Goal: Task Accomplishment & Management: Complete application form

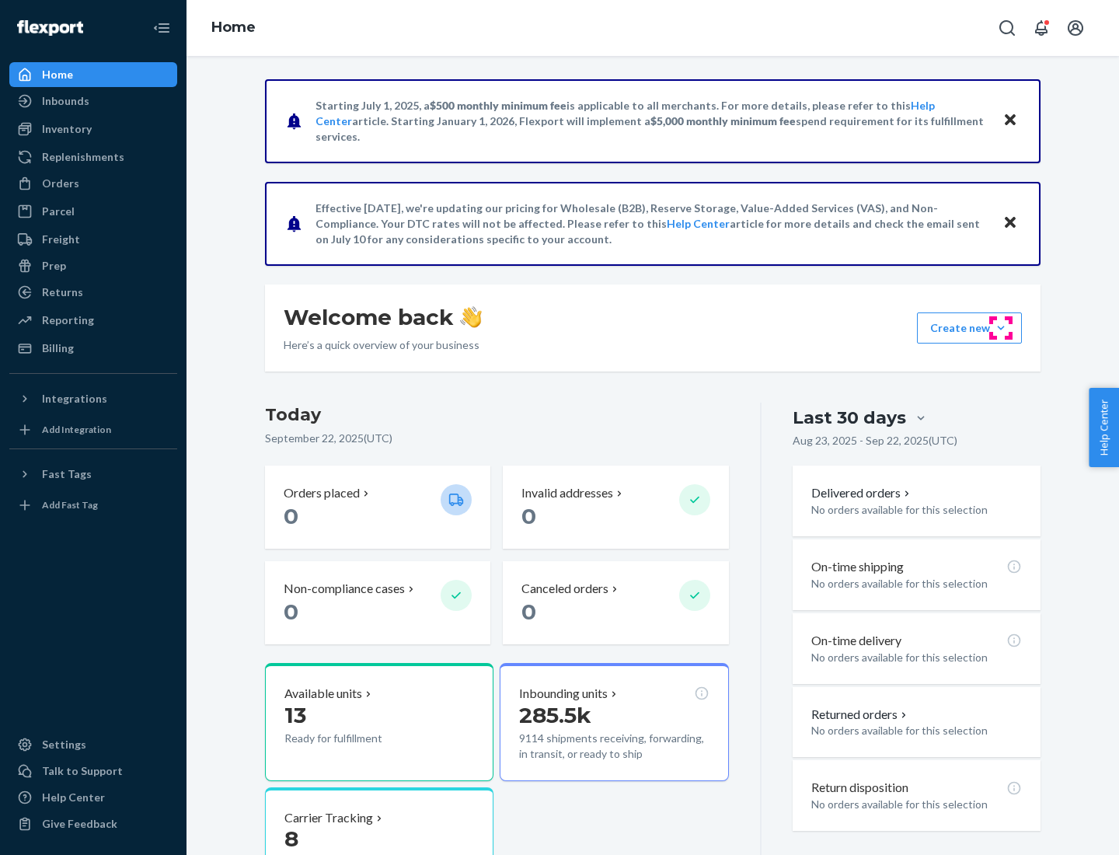
click at [1001, 328] on button "Create new Create new inbound Create new order Create new product" at bounding box center [969, 327] width 105 height 31
click at [93, 101] on div "Inbounds" at bounding box center [93, 101] width 165 height 22
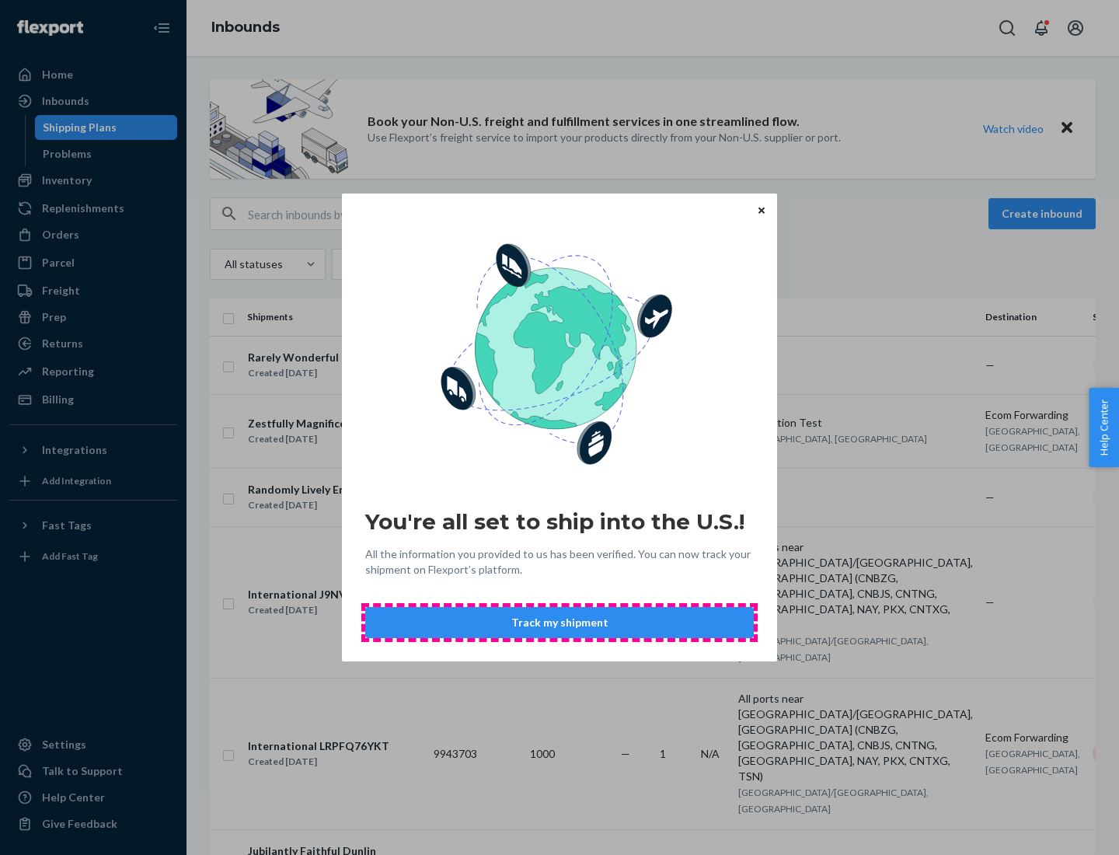
click at [560, 623] on button "Track my shipment" at bounding box center [559, 622] width 389 height 31
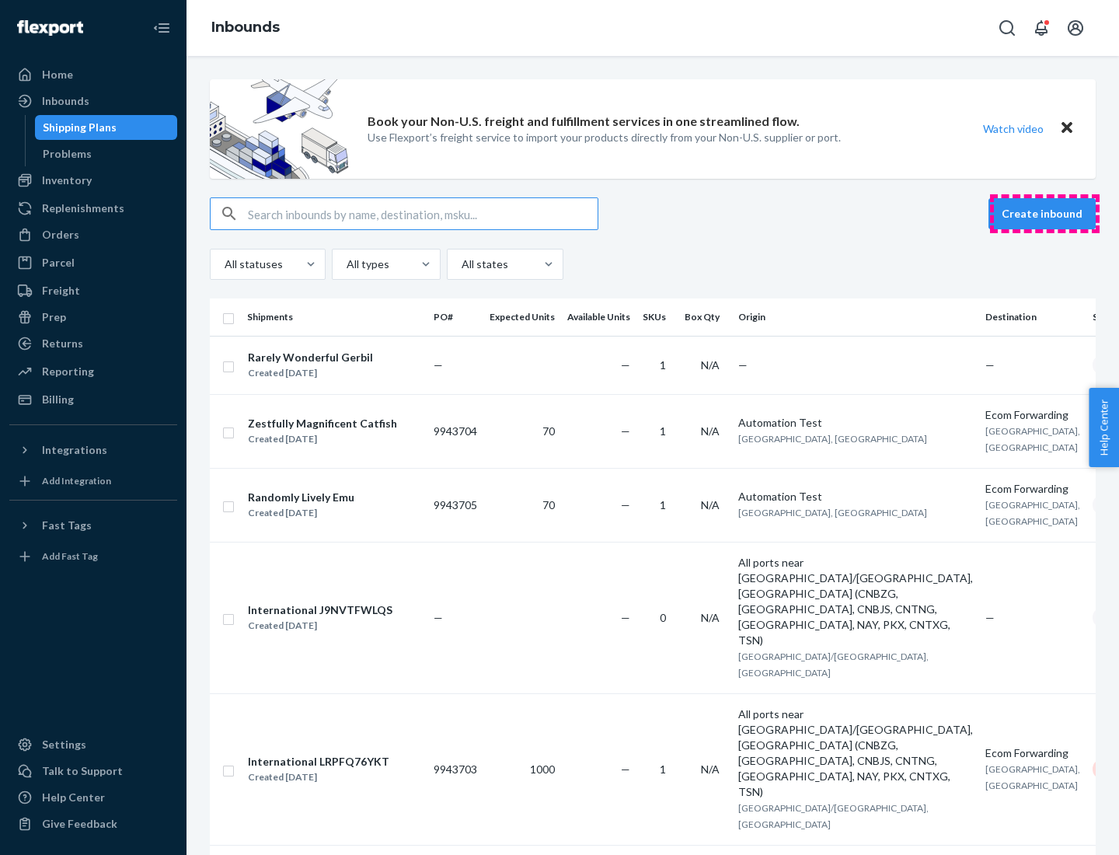
click at [1045, 214] on button "Create inbound" at bounding box center [1042, 213] width 107 height 31
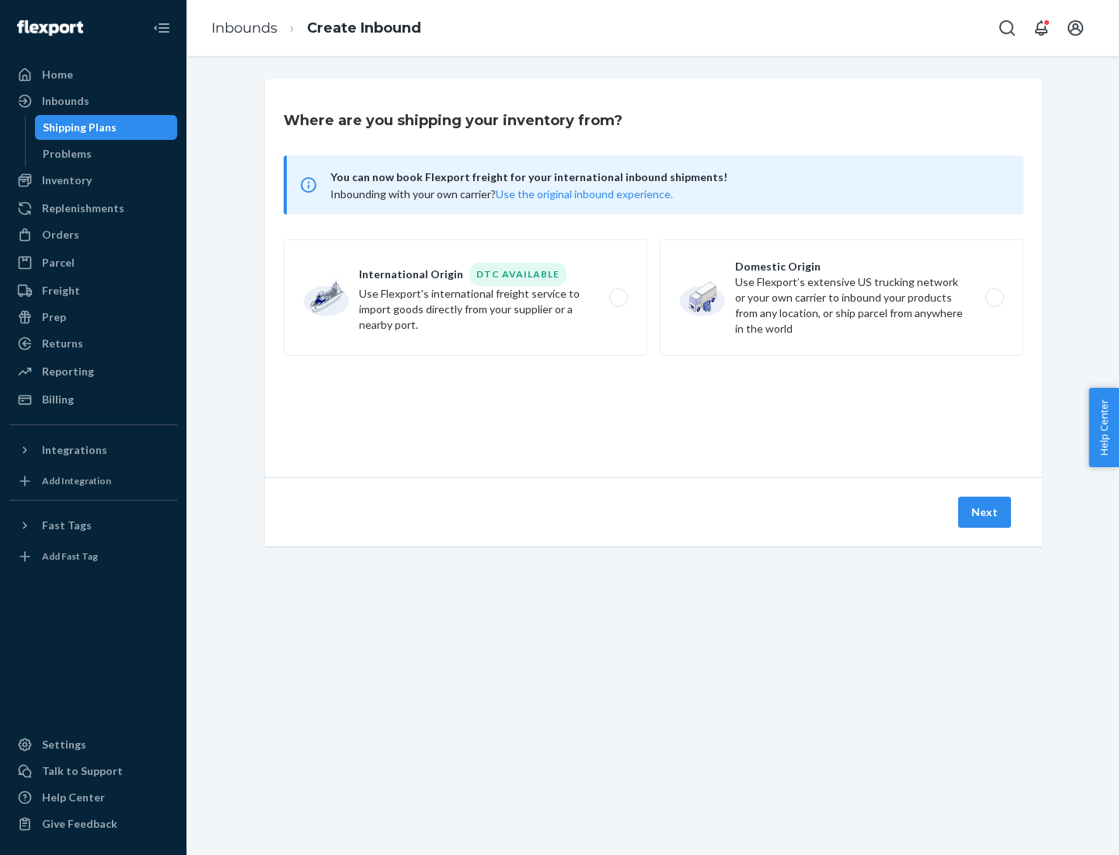
click at [466, 298] on label "International Origin DTC Available Use Flexport's international freight service…" at bounding box center [466, 297] width 364 height 117
click at [618, 298] on input "International Origin DTC Available Use Flexport's international freight service…" at bounding box center [623, 298] width 10 height 10
radio input "true"
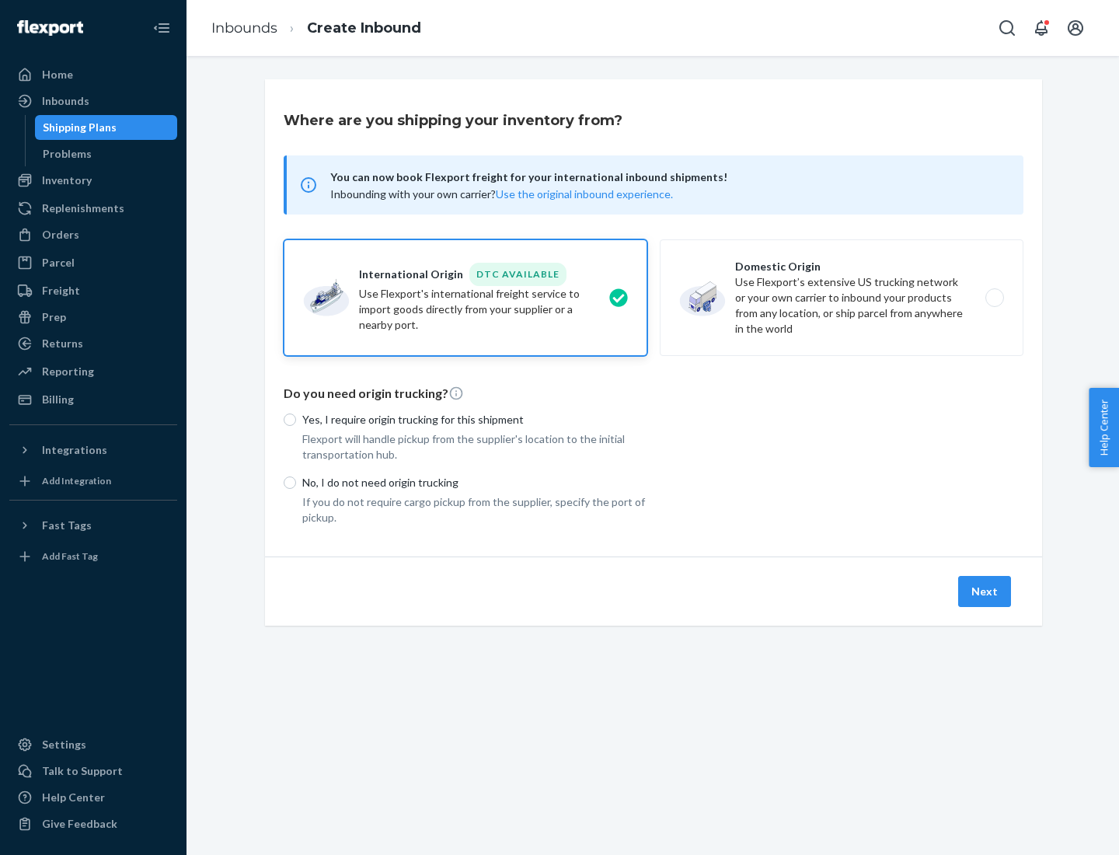
click at [475, 482] on p "No, I do not need origin trucking" at bounding box center [474, 483] width 345 height 16
click at [296, 482] on input "No, I do not need origin trucking" at bounding box center [290, 482] width 12 height 12
radio input "true"
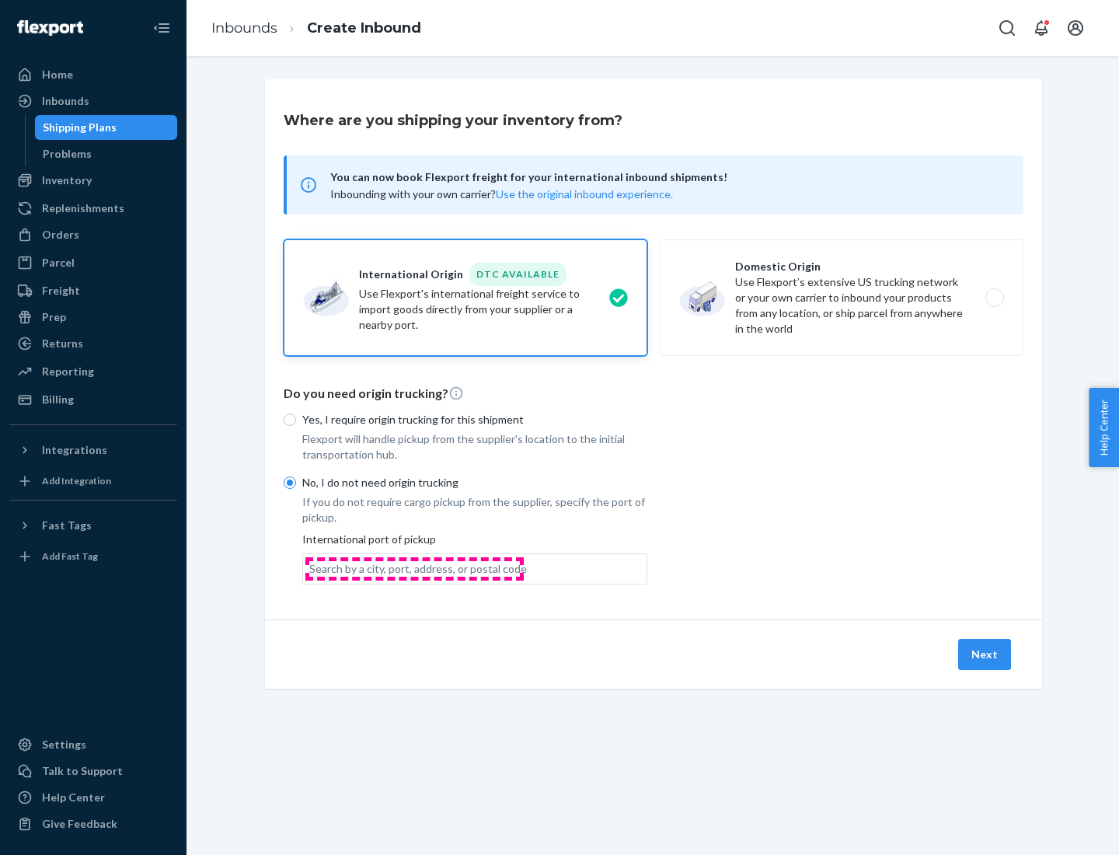
click at [414, 568] on div "Search by a city, port, address, or postal code" at bounding box center [418, 569] width 218 height 16
click at [311, 568] on input "Search by a city, port, address, or postal code" at bounding box center [310, 569] width 2 height 16
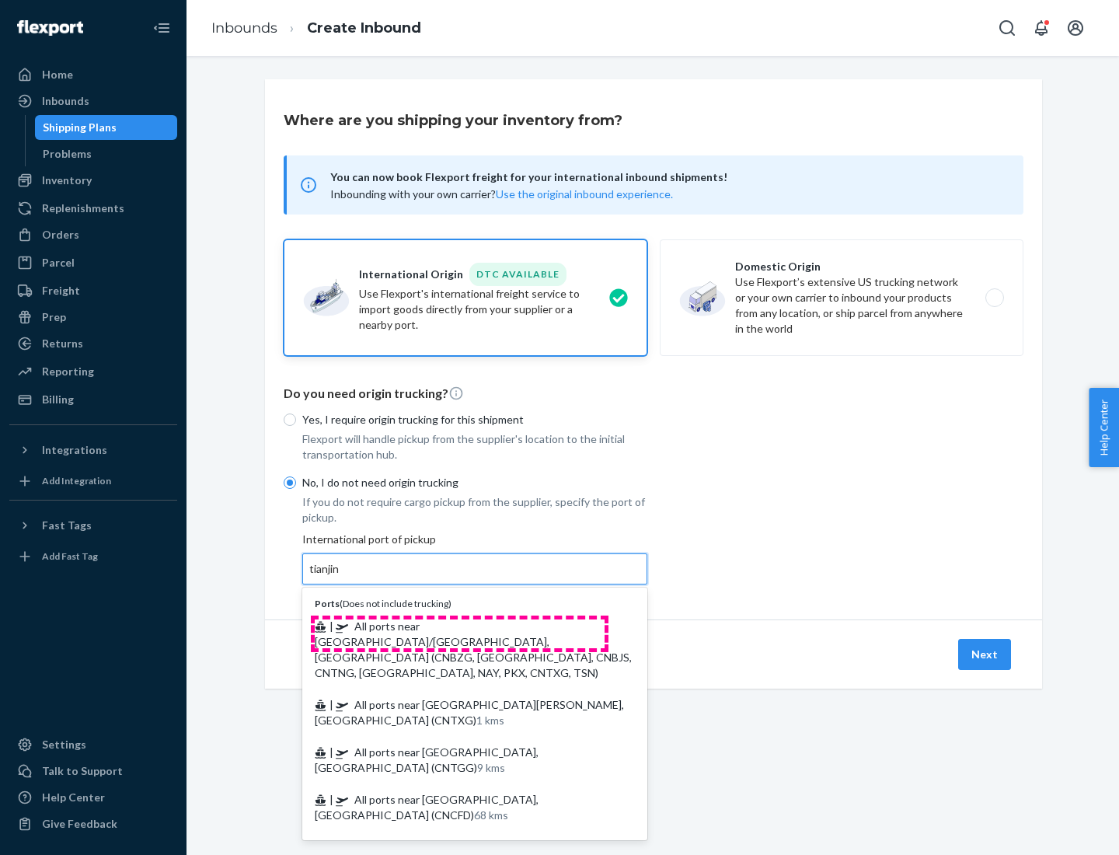
click at [459, 626] on span "| All ports near [GEOGRAPHIC_DATA]/[GEOGRAPHIC_DATA], [GEOGRAPHIC_DATA] (CNBZG,…" at bounding box center [473, 649] width 317 height 60
click at [341, 577] on input "tianjin" at bounding box center [325, 569] width 32 height 16
type input "All ports near [GEOGRAPHIC_DATA]/[GEOGRAPHIC_DATA], [GEOGRAPHIC_DATA] (CNBZG, […"
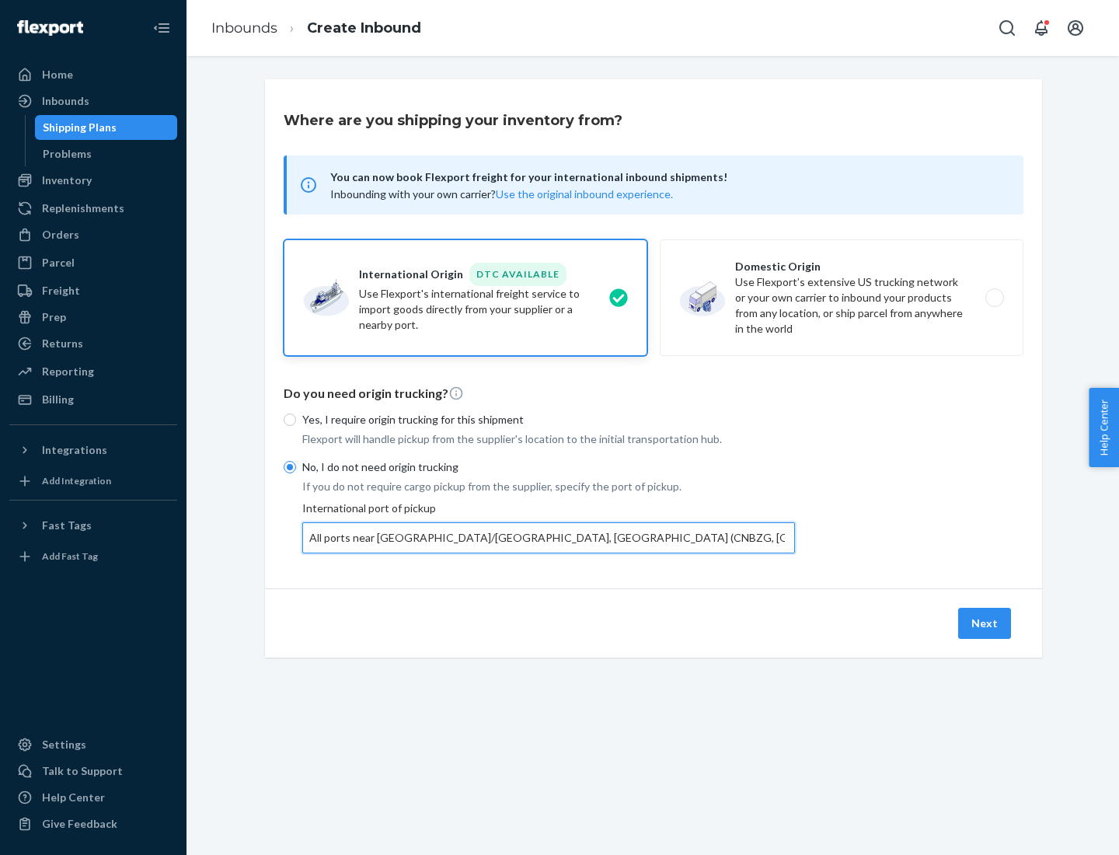
click at [986, 623] on button "Next" at bounding box center [984, 623] width 53 height 31
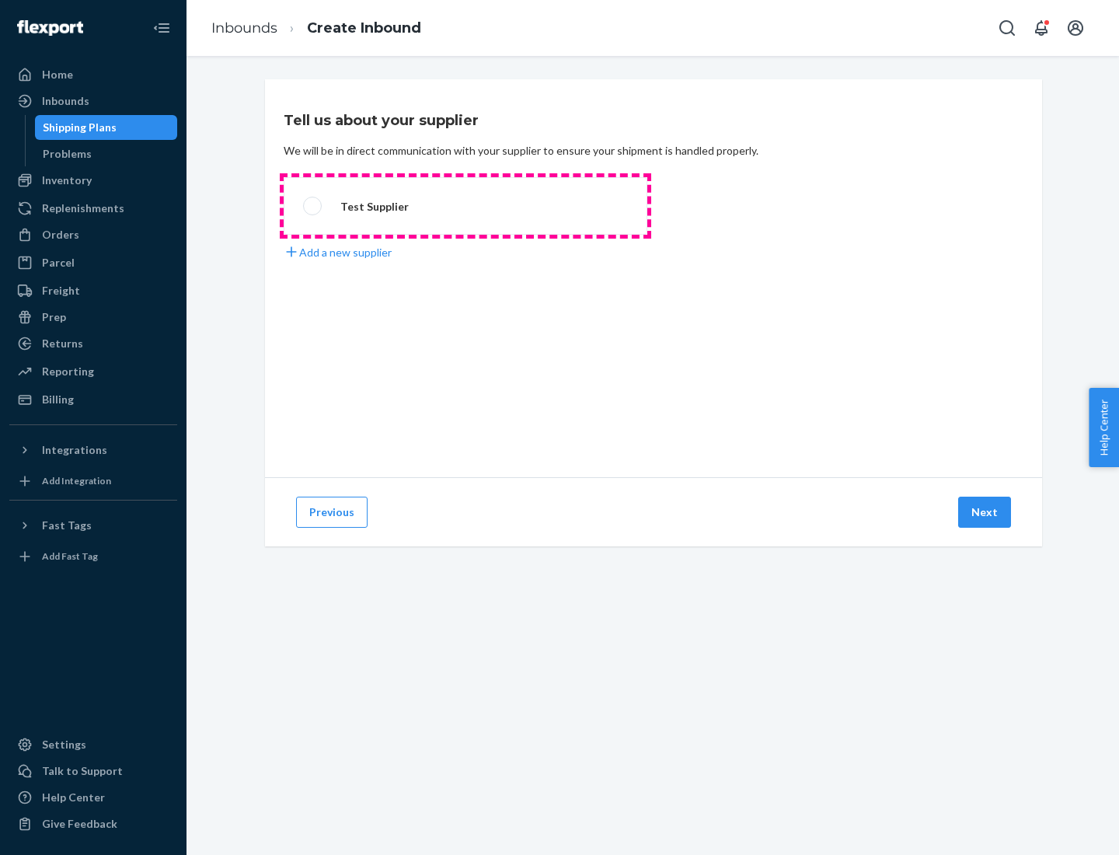
click at [466, 206] on label "Test Supplier" at bounding box center [466, 206] width 364 height 58
click at [313, 206] on input "Test Supplier" at bounding box center [308, 206] width 10 height 10
radio input "true"
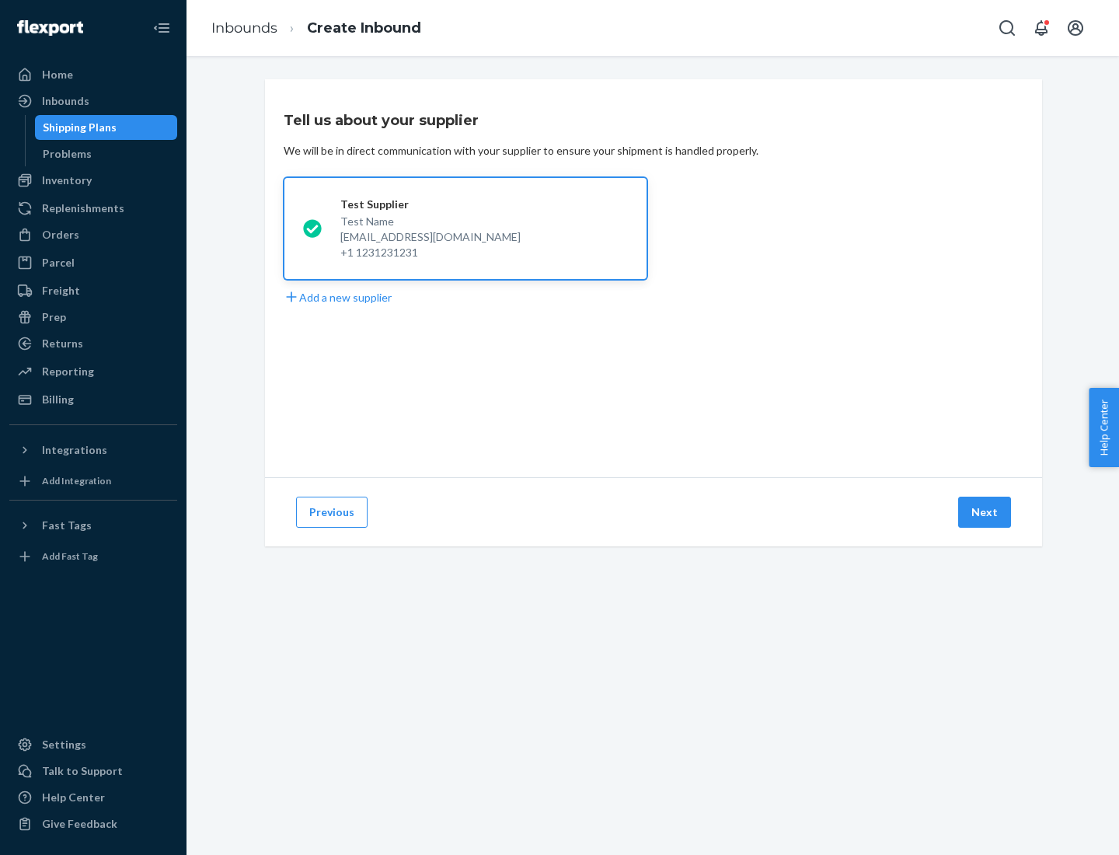
click at [986, 512] on button "Next" at bounding box center [984, 512] width 53 height 31
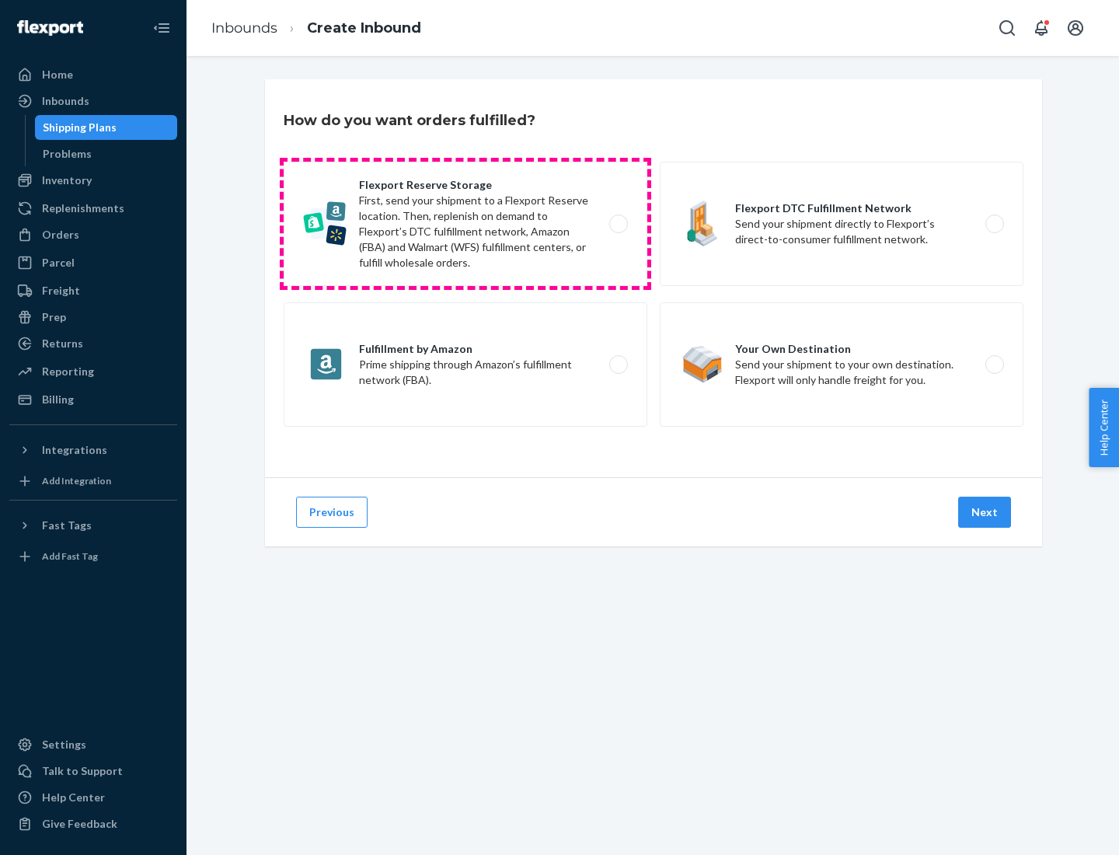
click at [466, 224] on label "Flexport Reserve Storage First, send your shipment to a Flexport Reserve locati…" at bounding box center [466, 224] width 364 height 124
click at [618, 224] on input "Flexport Reserve Storage First, send your shipment to a Flexport Reserve locati…" at bounding box center [623, 224] width 10 height 10
radio input "true"
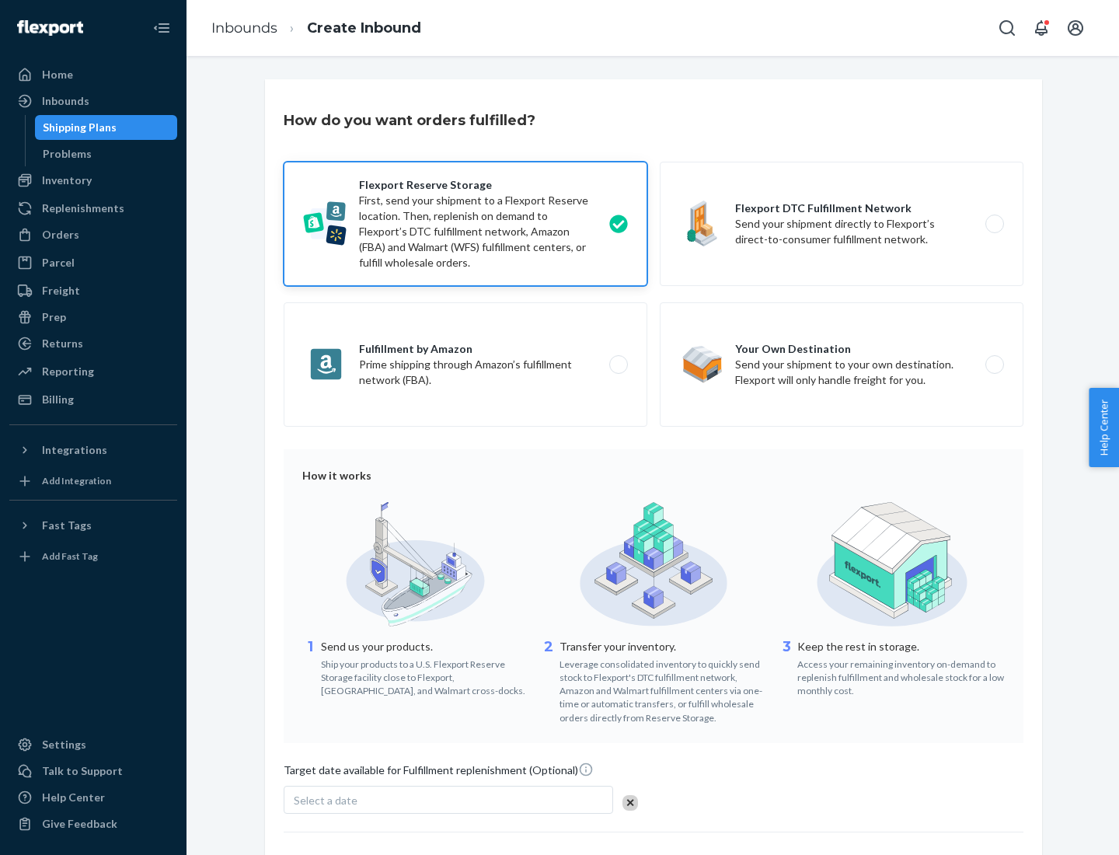
scroll to position [127, 0]
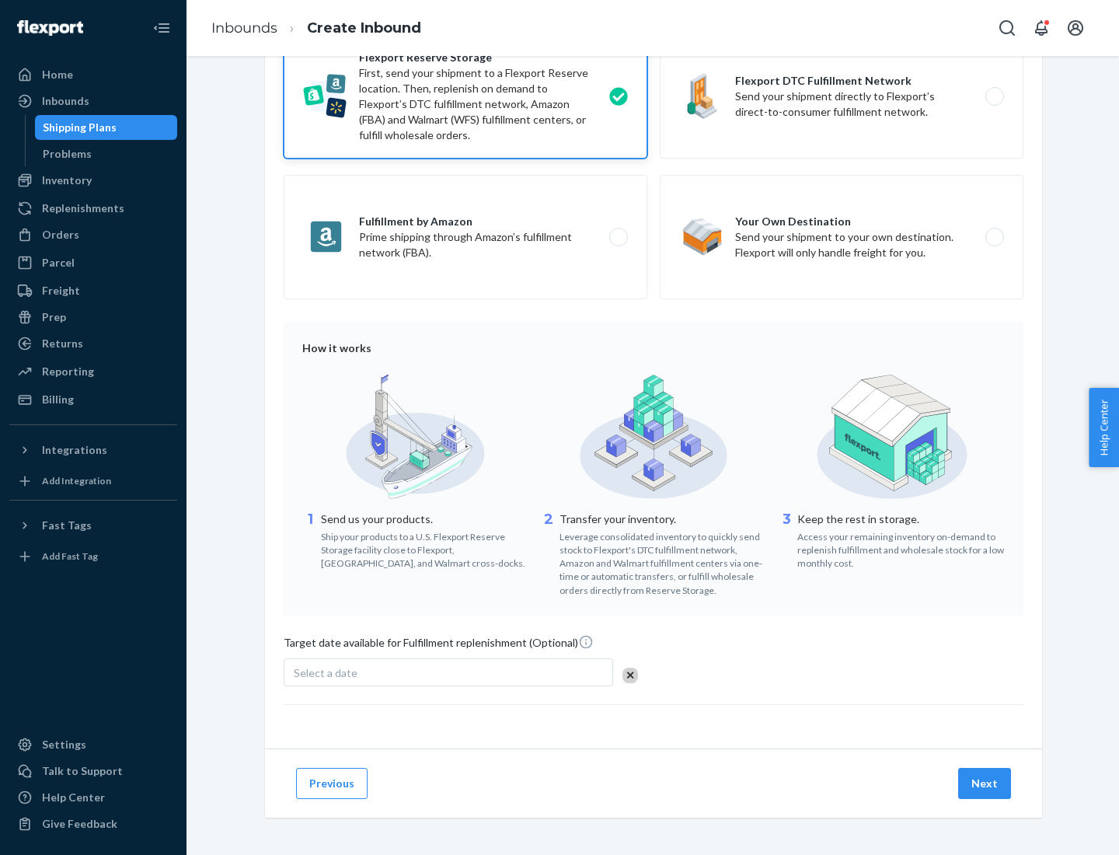
click at [986, 783] on button "Next" at bounding box center [984, 783] width 53 height 31
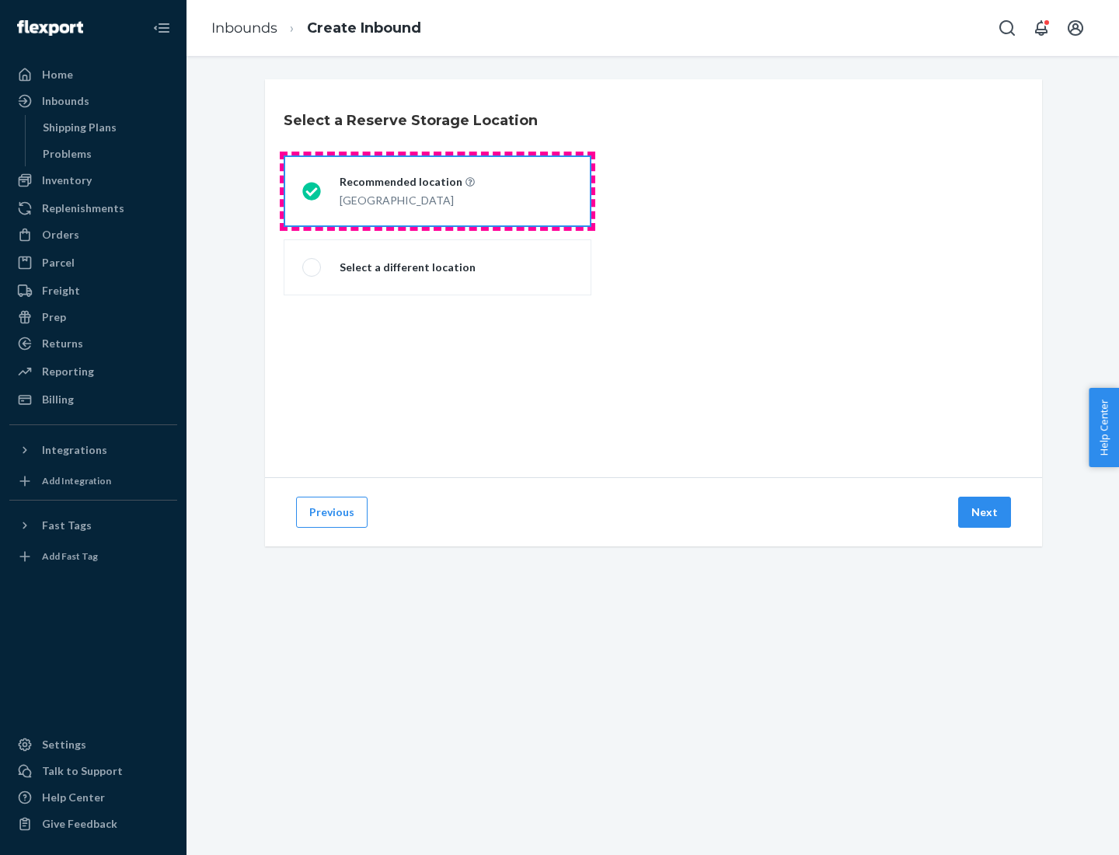
click at [438, 191] on div "[GEOGRAPHIC_DATA]" at bounding box center [407, 199] width 135 height 19
click at [312, 191] on input "Recommended location [GEOGRAPHIC_DATA]" at bounding box center [307, 192] width 10 height 10
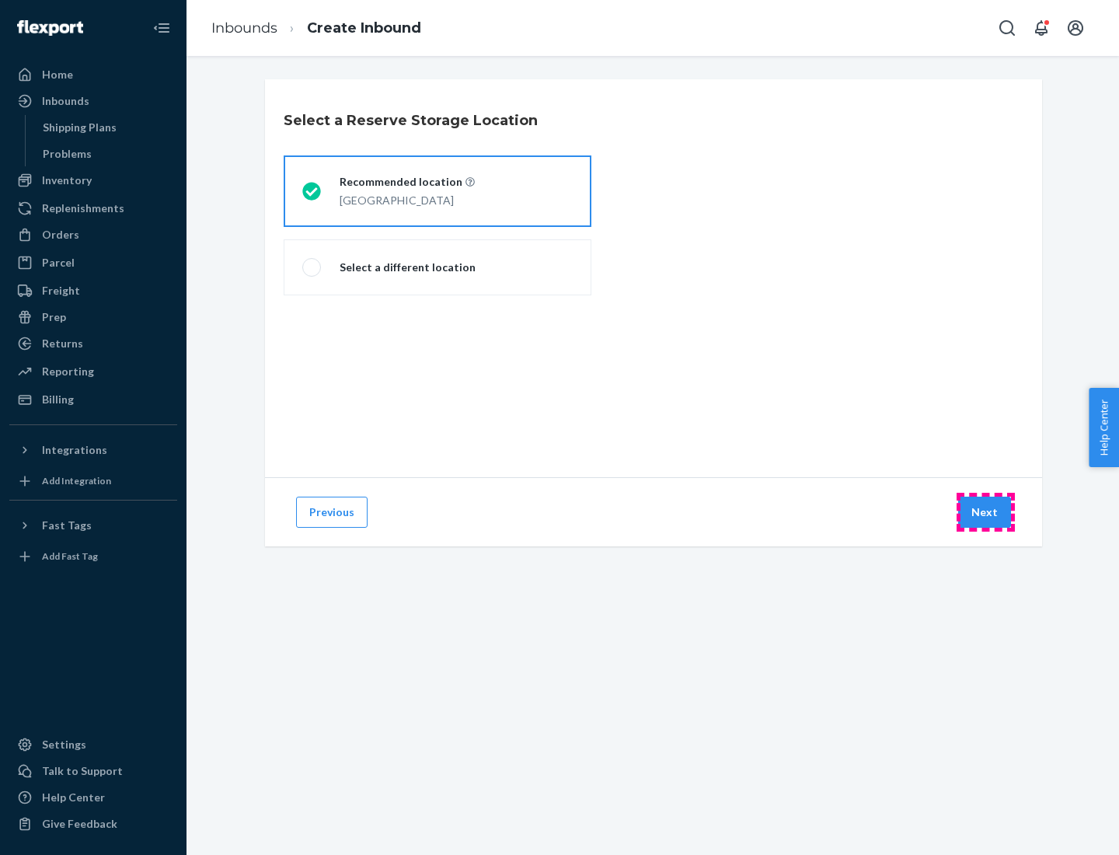
click at [986, 512] on button "Next" at bounding box center [984, 512] width 53 height 31
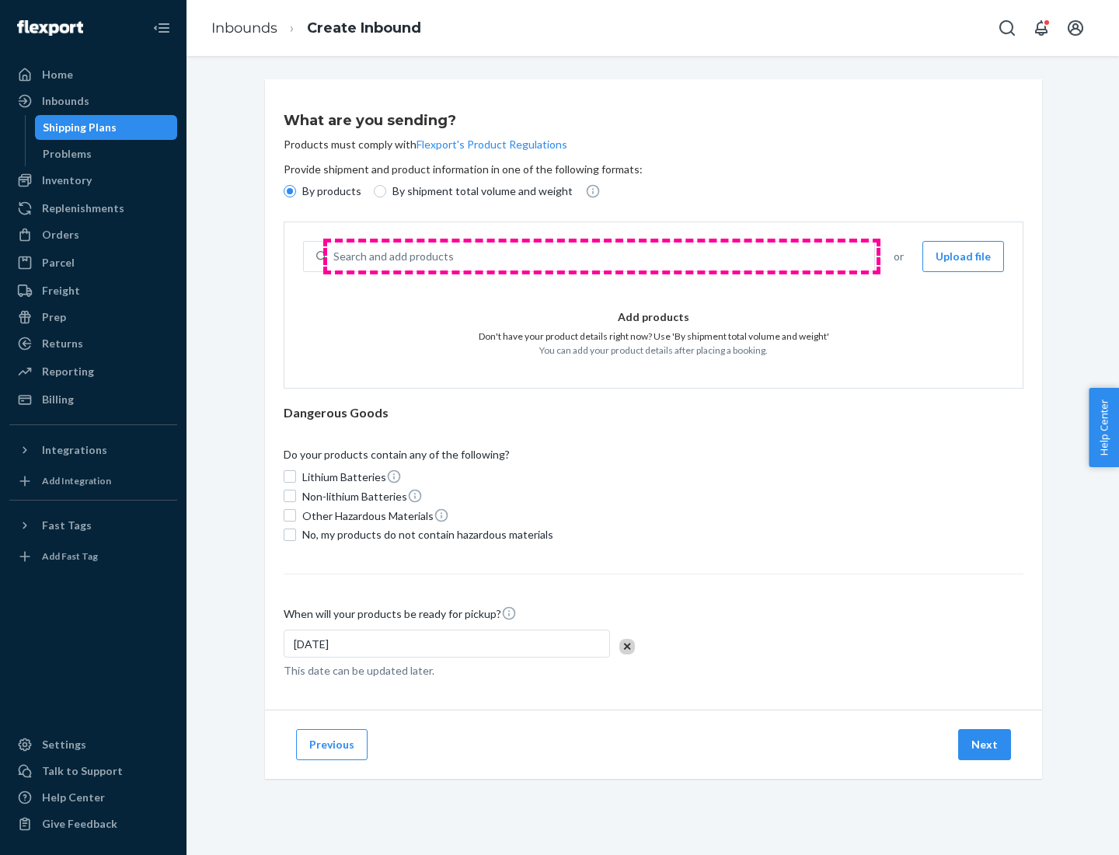
click at [602, 256] on div "Search and add products" at bounding box center [600, 256] width 547 height 28
click at [335, 256] on input "Search and add products" at bounding box center [334, 257] width 2 height 16
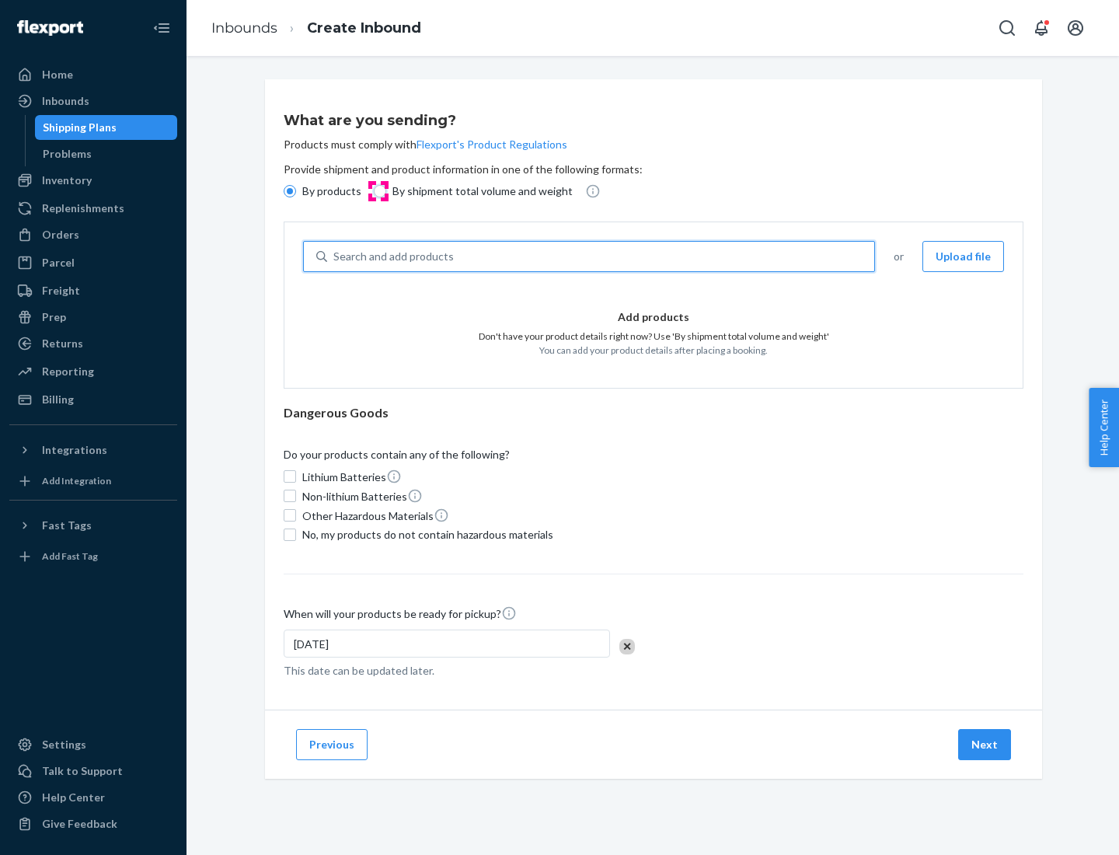
click at [378, 191] on input "By shipment total volume and weight" at bounding box center [380, 191] width 12 height 12
radio input "true"
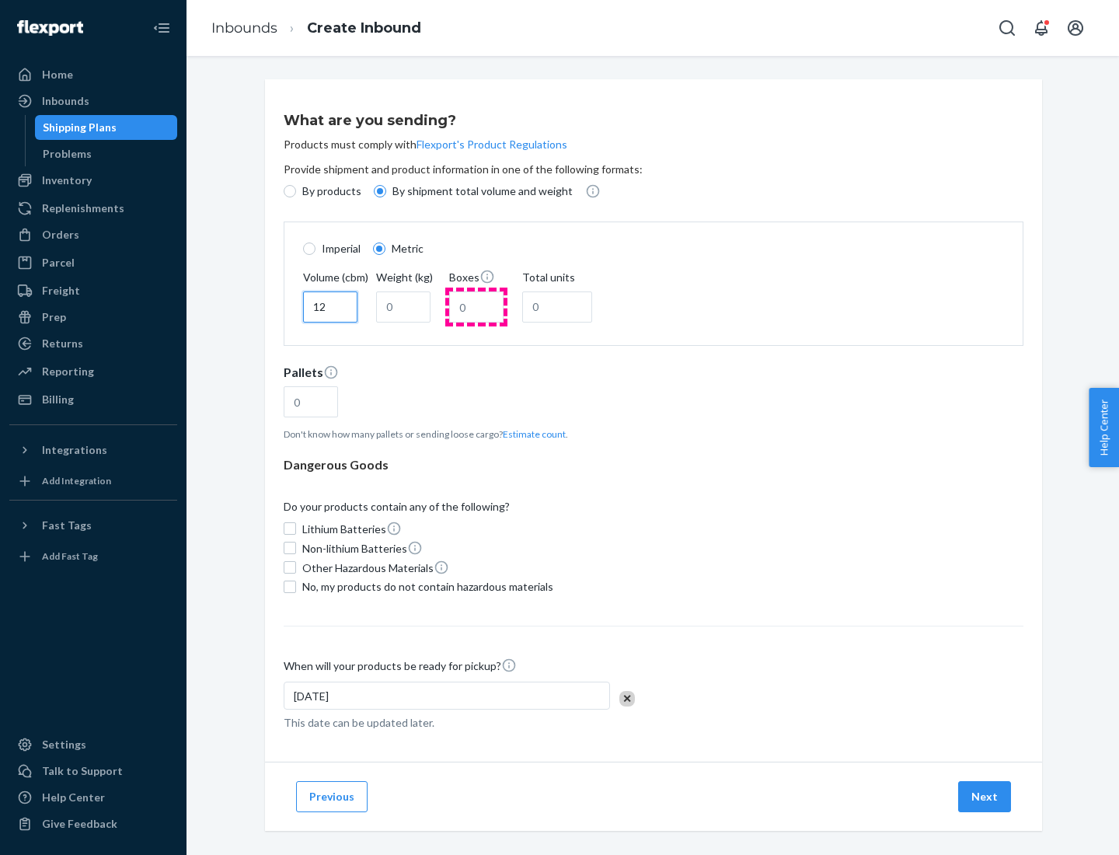
type input "12"
type input "22"
type input "222"
type input "121"
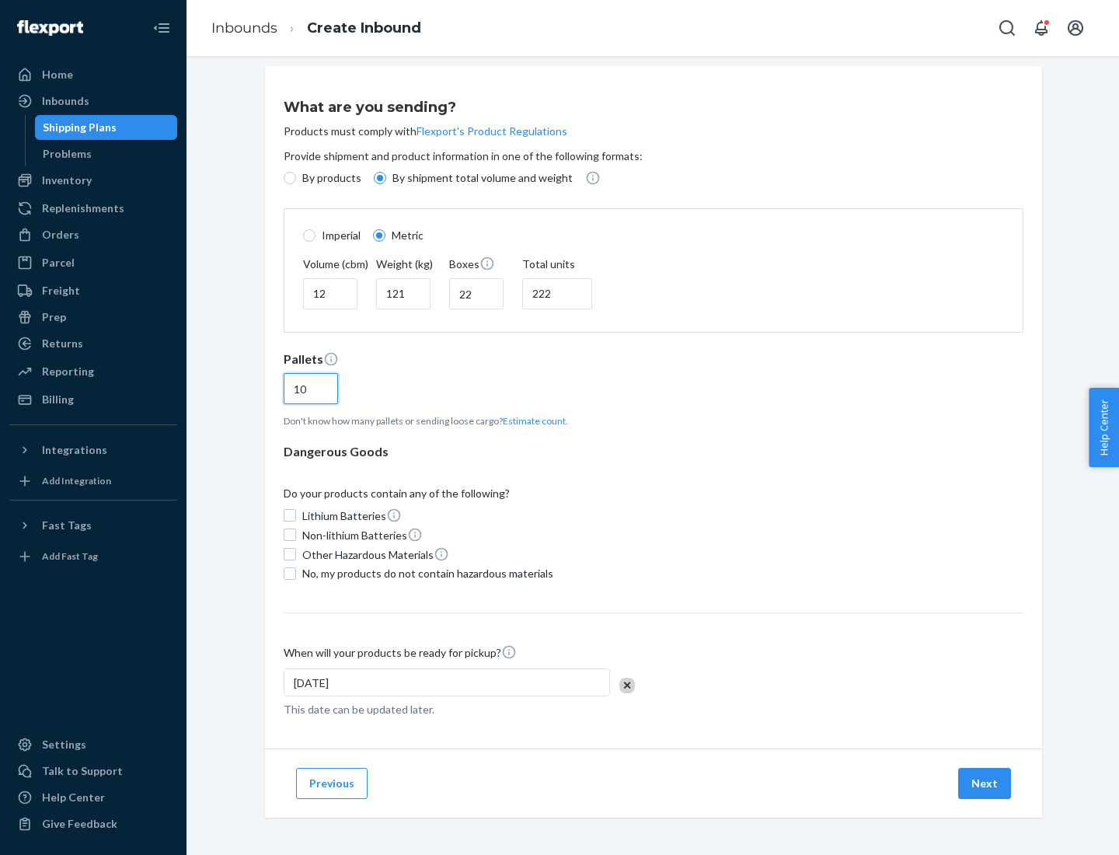
type input "10"
click at [425, 573] on span "No, my products do not contain hazardous materials" at bounding box center [427, 574] width 251 height 16
click at [296, 573] on input "No, my products do not contain hazardous materials" at bounding box center [290, 573] width 12 height 12
checkbox input "true"
click at [986, 783] on button "Next" at bounding box center [984, 783] width 53 height 31
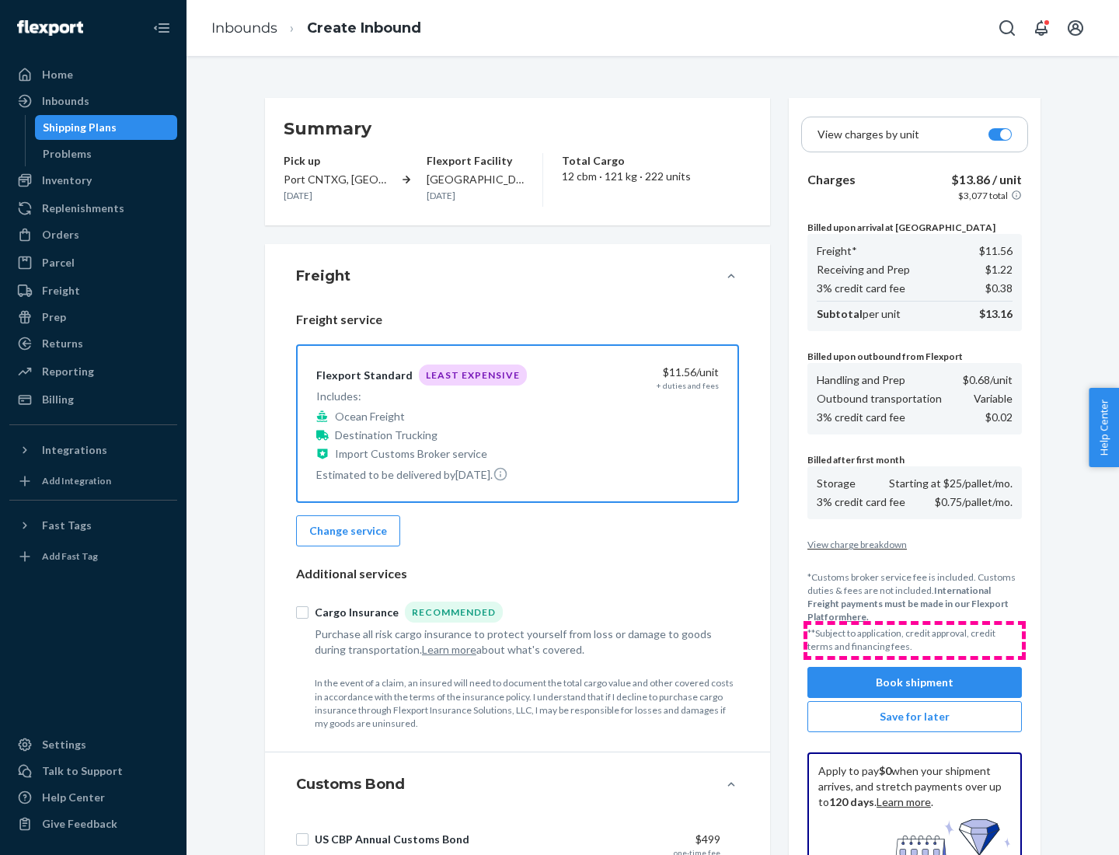
scroll to position [227, 0]
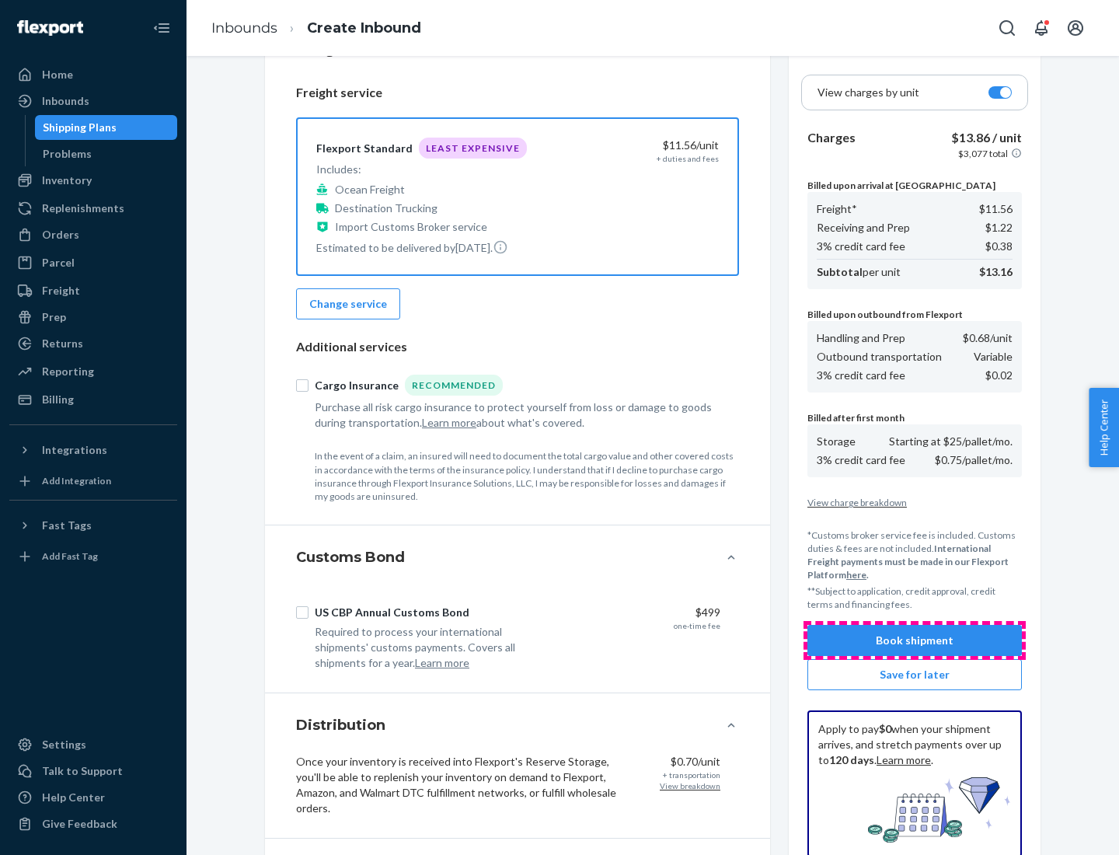
click at [915, 640] on button "Book shipment" at bounding box center [915, 640] width 215 height 31
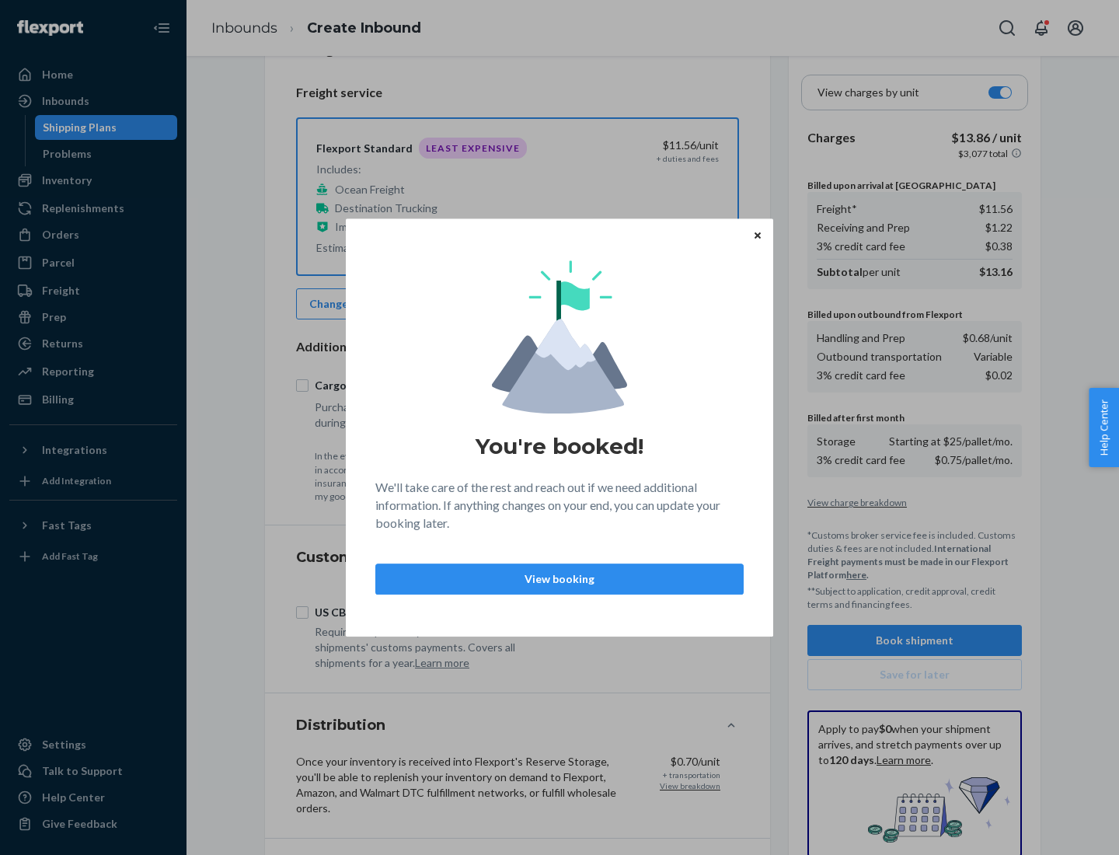
click at [560, 578] on p "View booking" at bounding box center [560, 579] width 342 height 16
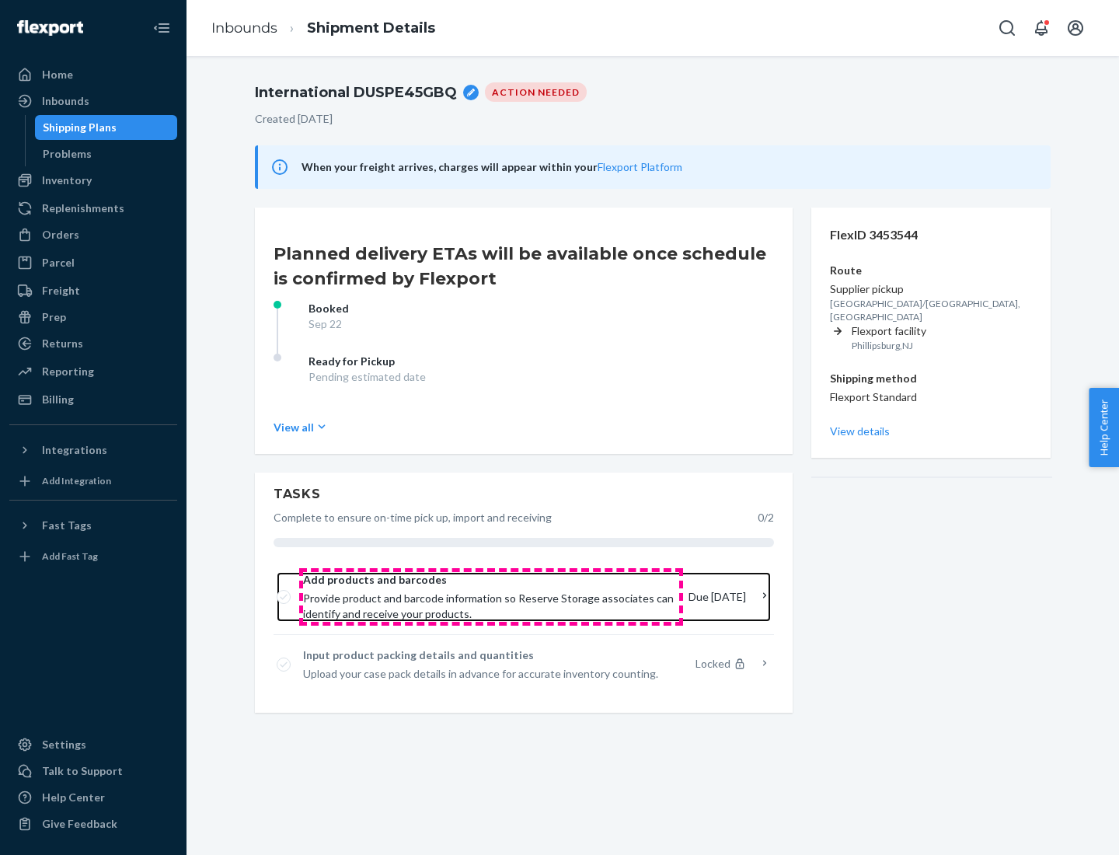
click at [491, 597] on span "Provide product and barcode information so Reserve Storage associates can ident…" at bounding box center [489, 606] width 373 height 31
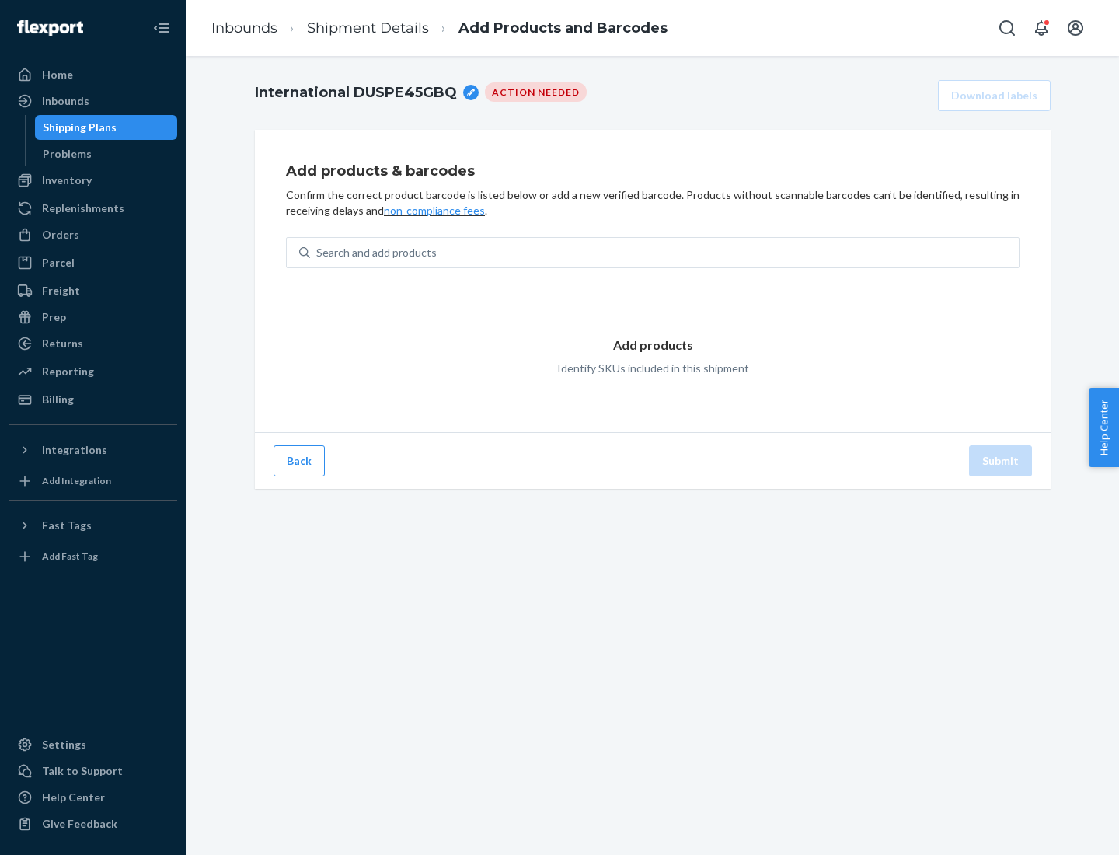
click at [665, 253] on div "Search and add products" at bounding box center [664, 253] width 709 height 28
click at [318, 253] on input "Search and add products" at bounding box center [317, 253] width 2 height 16
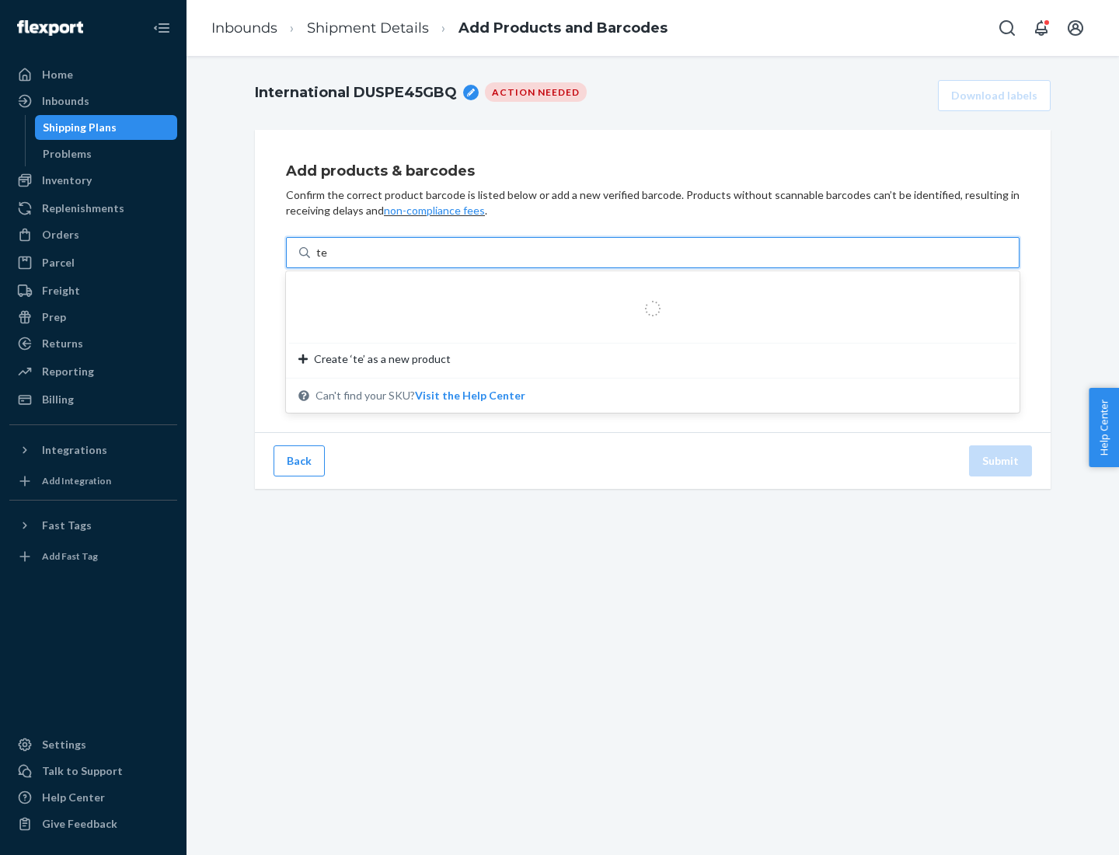
type input "test"
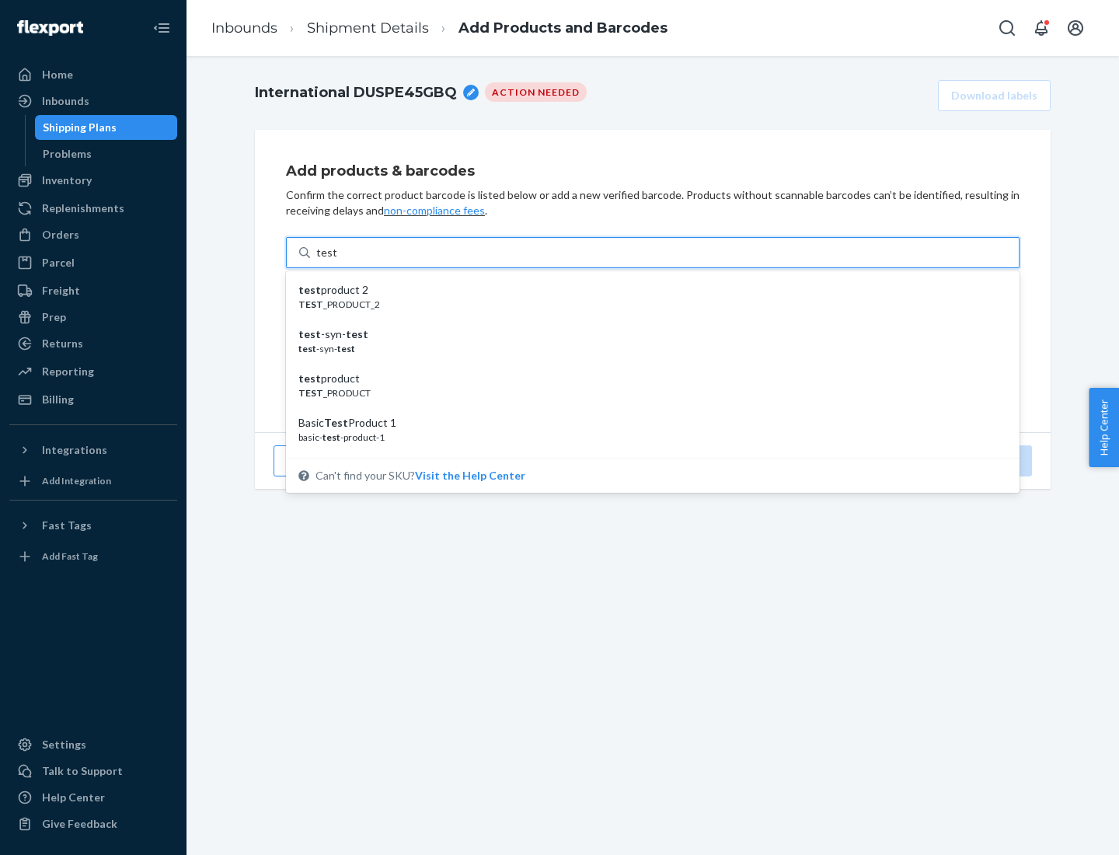
scroll to position [58, 0]
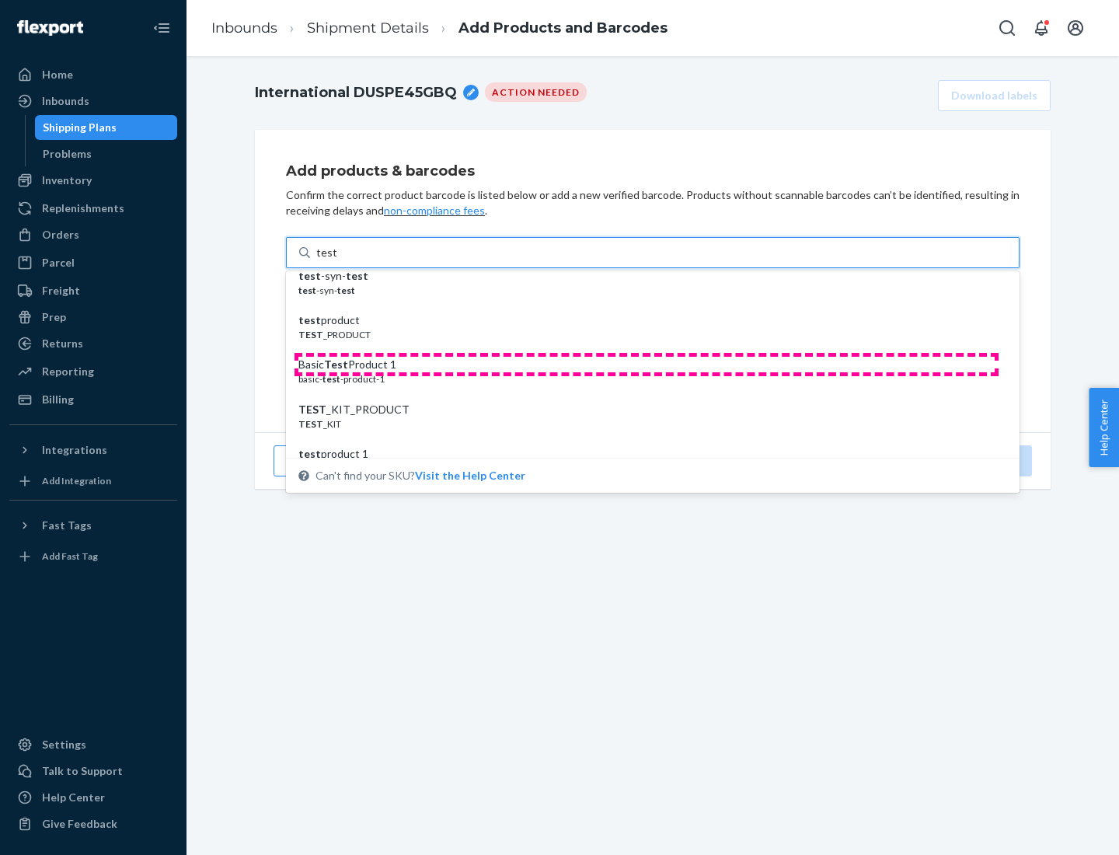
click at [647, 365] on div "Basic Test Product 1" at bounding box center [646, 365] width 696 height 16
click at [337, 260] on input "test" at bounding box center [326, 253] width 20 height 16
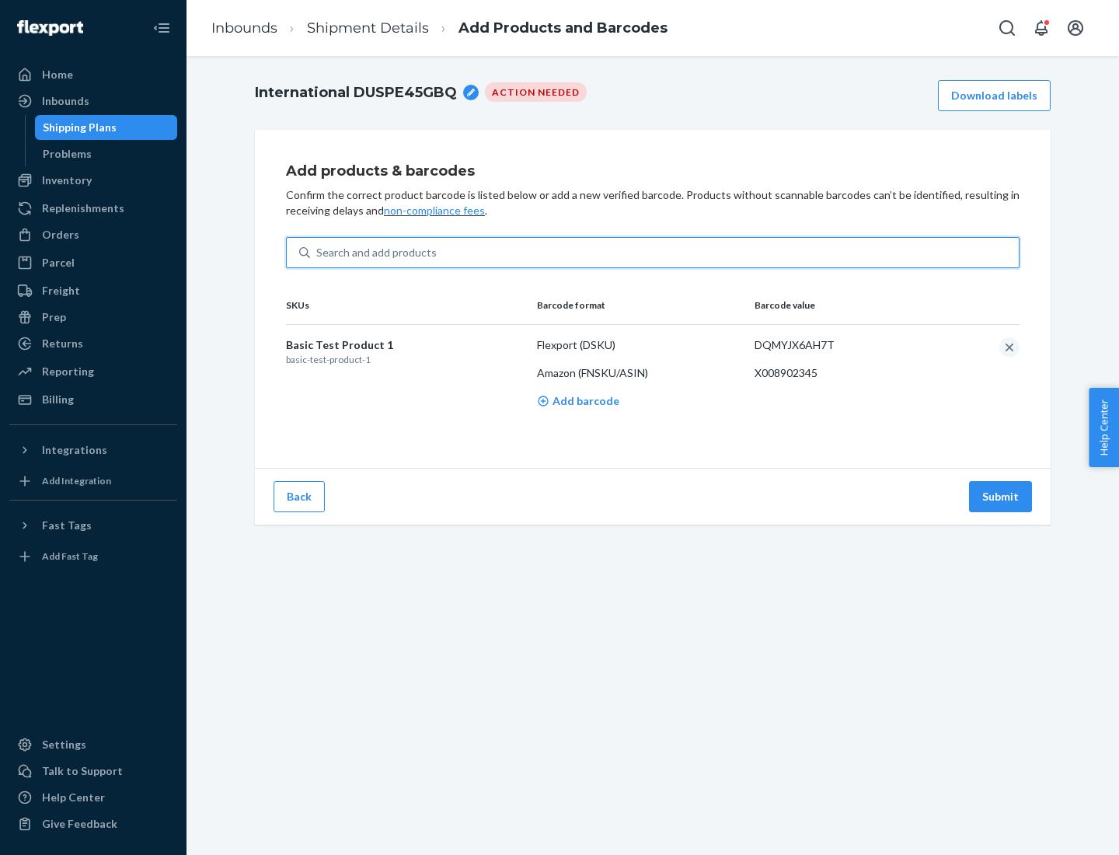
click at [1001, 496] on button "Submit" at bounding box center [1000, 496] width 63 height 31
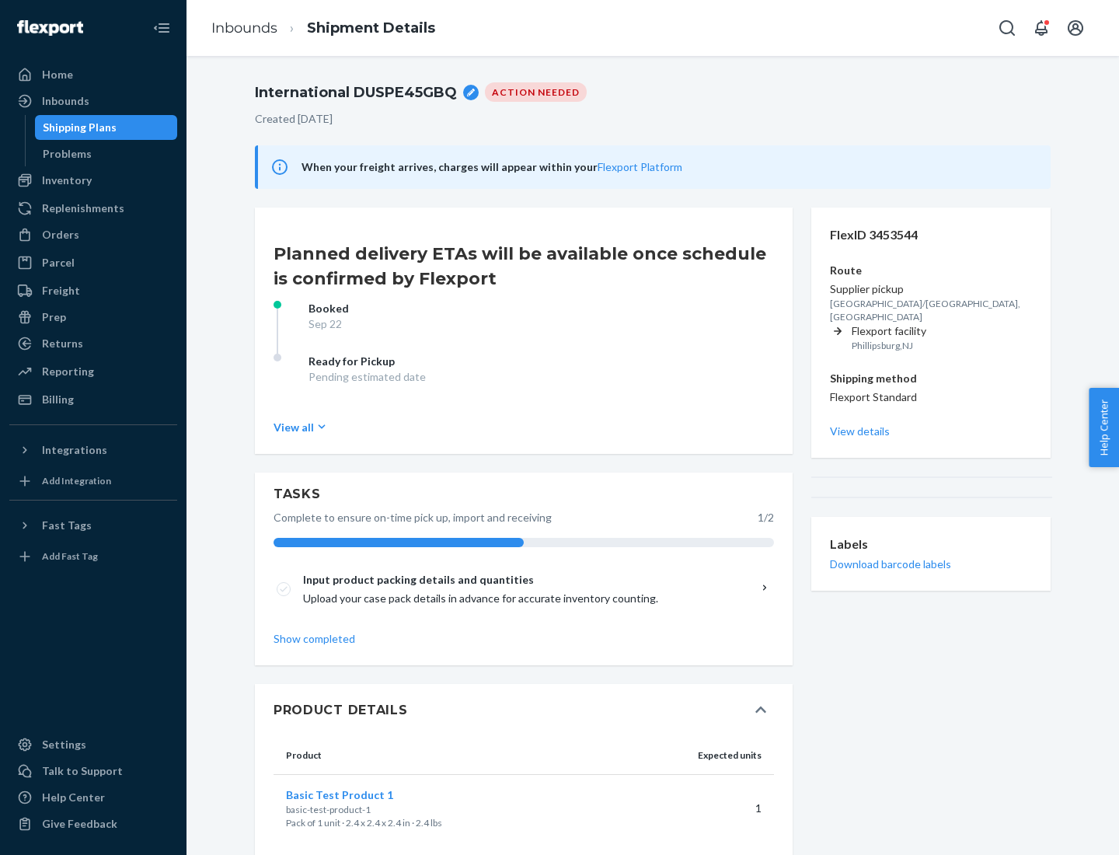
scroll to position [27, 0]
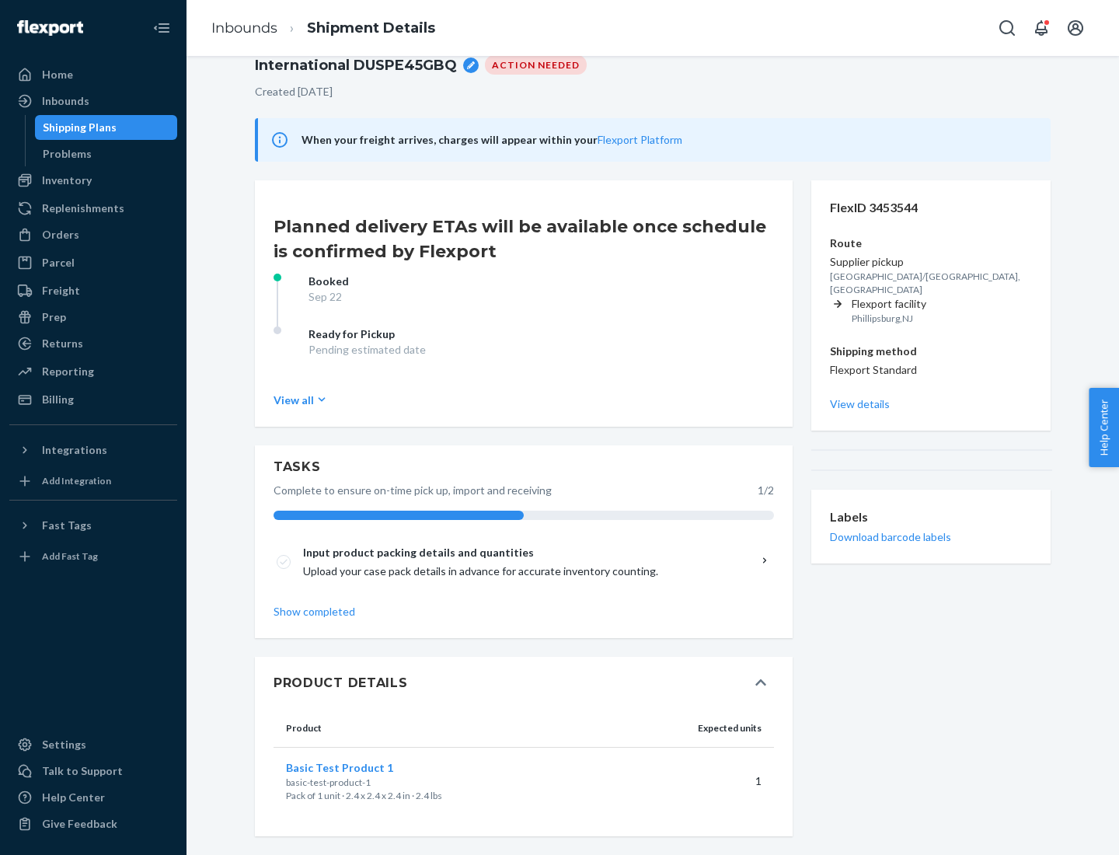
click at [365, 767] on span "Basic Test Product 1" at bounding box center [339, 767] width 107 height 13
